Goal: Navigation & Orientation: Find specific page/section

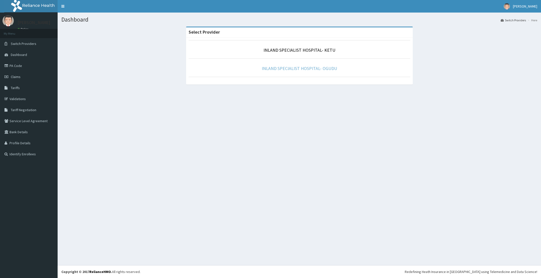
click at [316, 72] on p "INLAND SPECIALIST HOSPITAL- OGUDU" at bounding box center [300, 68] width 222 height 7
click at [316, 74] on li "INLAND SPECIALIST HOSPITAL- OGUDU" at bounding box center [300, 67] width 222 height 19
click at [321, 68] on link "INLAND SPECIALIST HOSPITAL- OGUDU" at bounding box center [299, 68] width 75 height 6
